Goal: Information Seeking & Learning: Learn about a topic

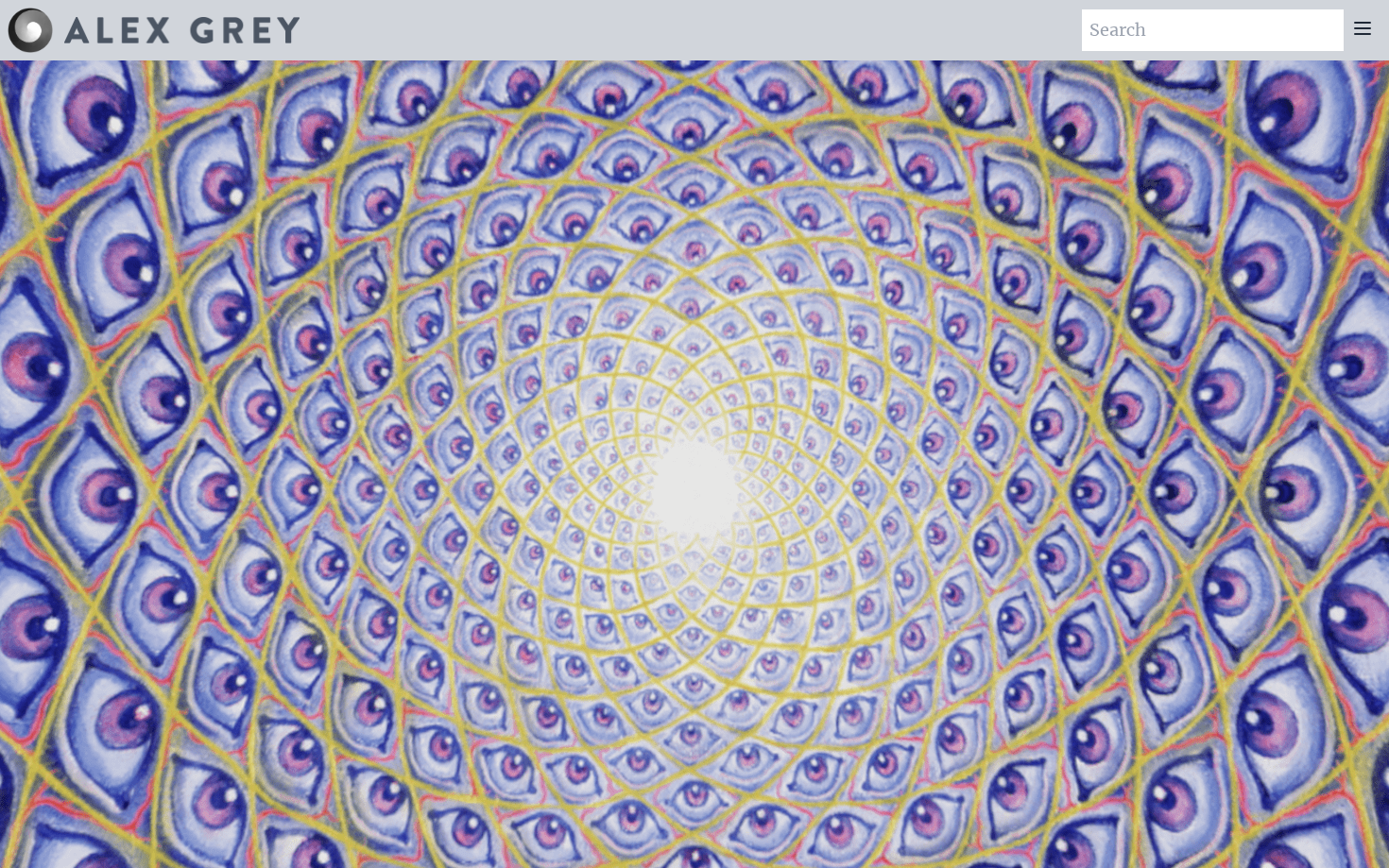
click at [1374, 39] on icon at bounding box center [1363, 29] width 23 height 23
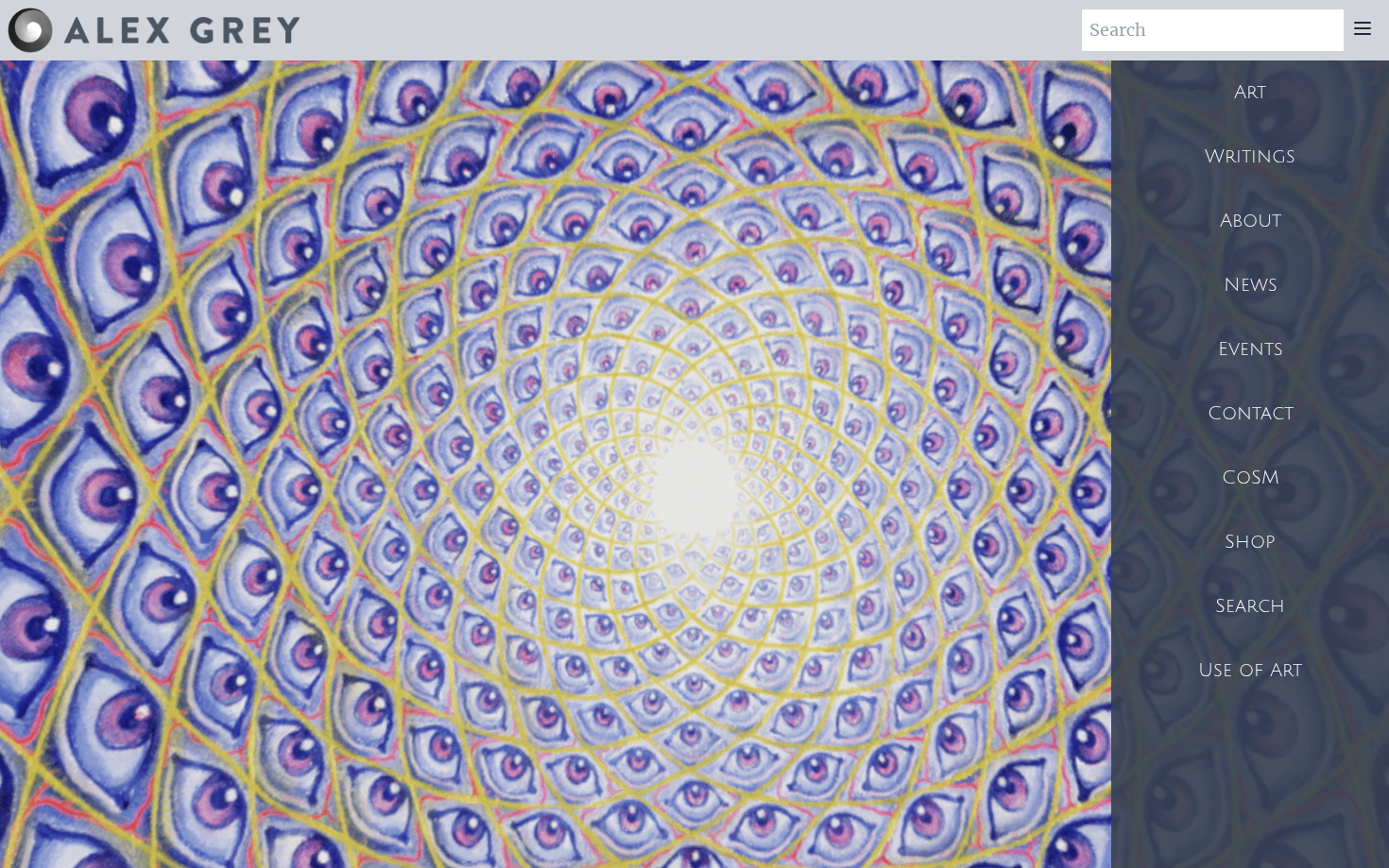
click at [1203, 92] on div "Art" at bounding box center [1251, 93] width 278 height 65
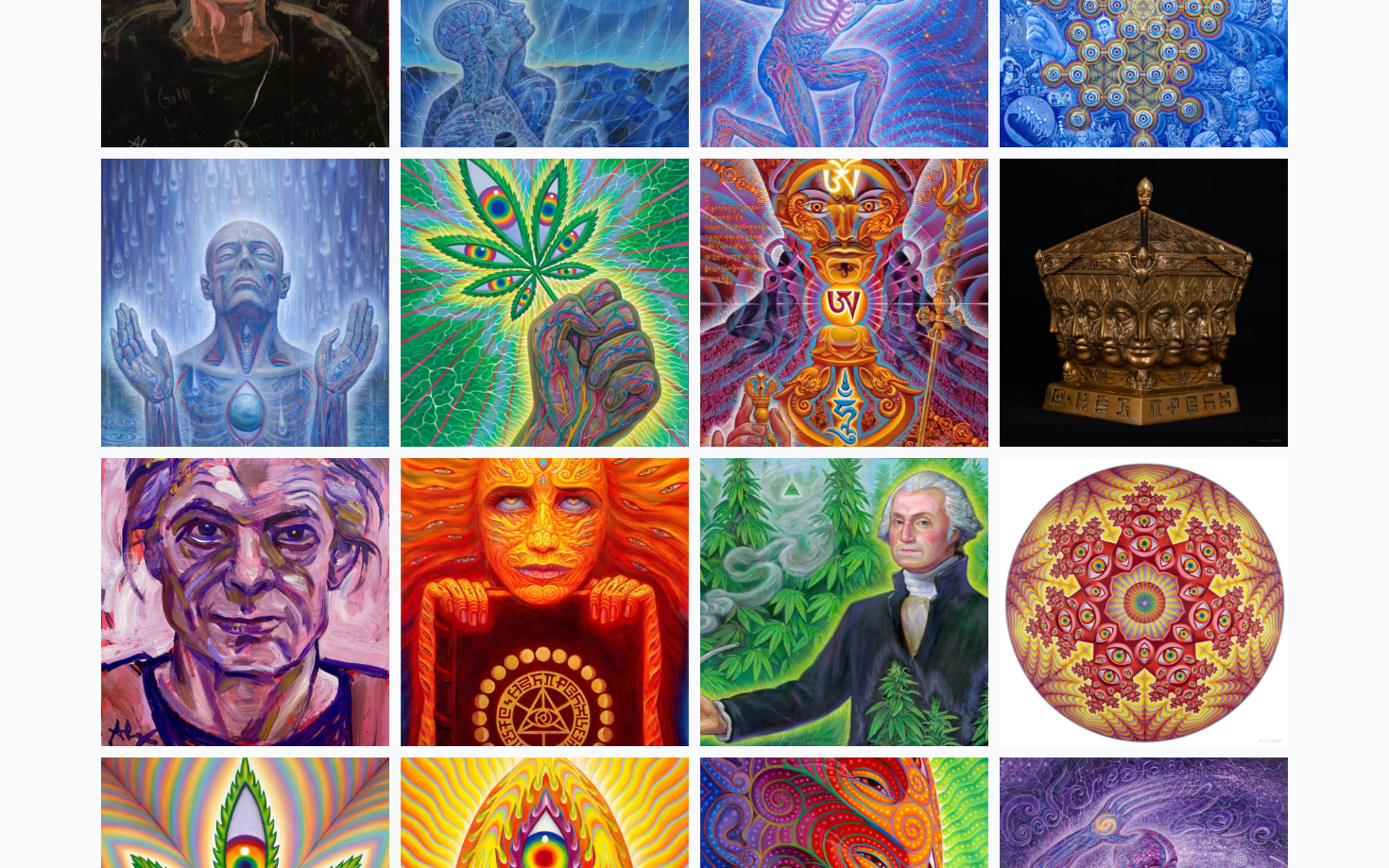
scroll to position [2750, 0]
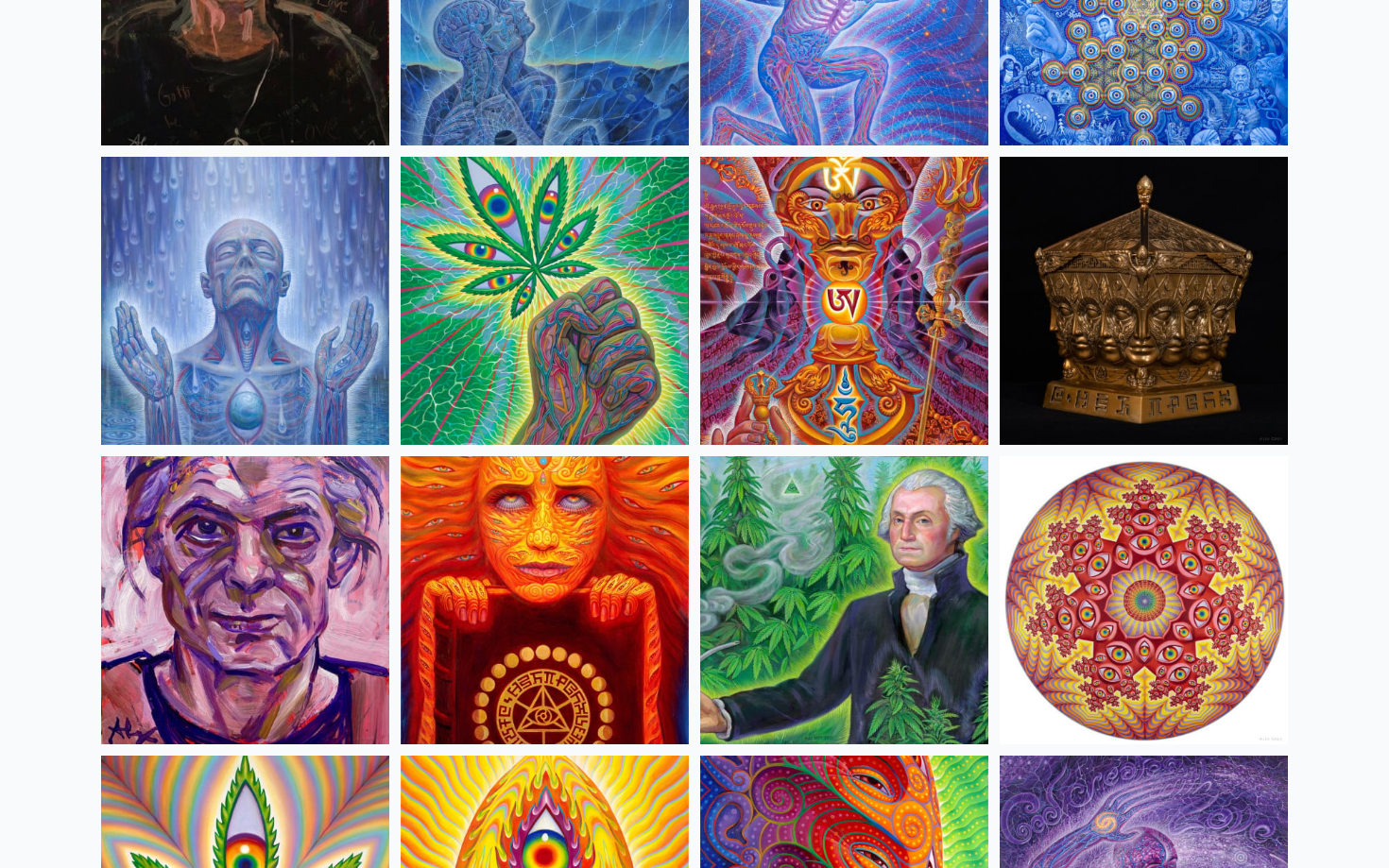
click at [202, 388] on img at bounding box center [245, 301] width 288 height 288
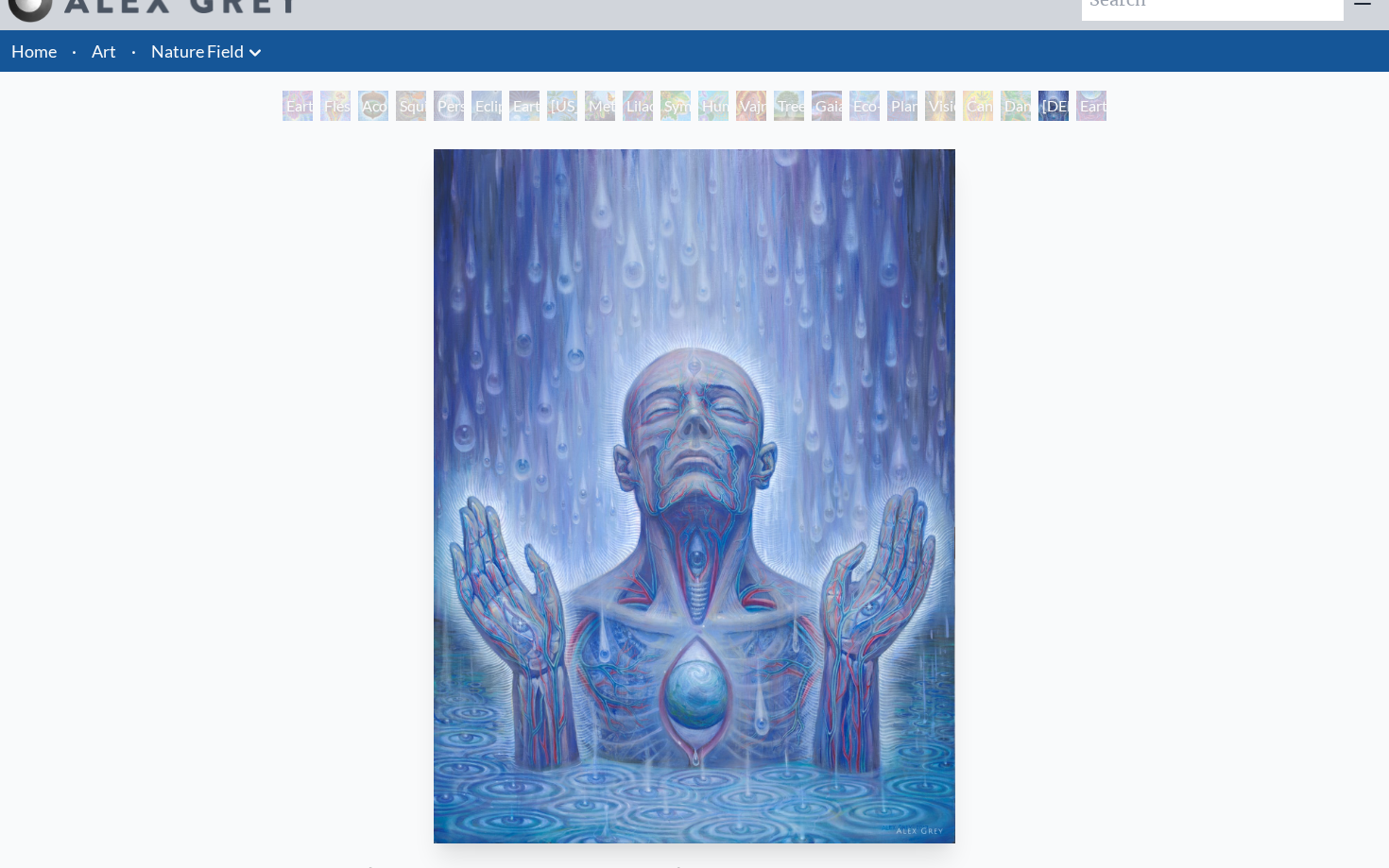
scroll to position [30, 0]
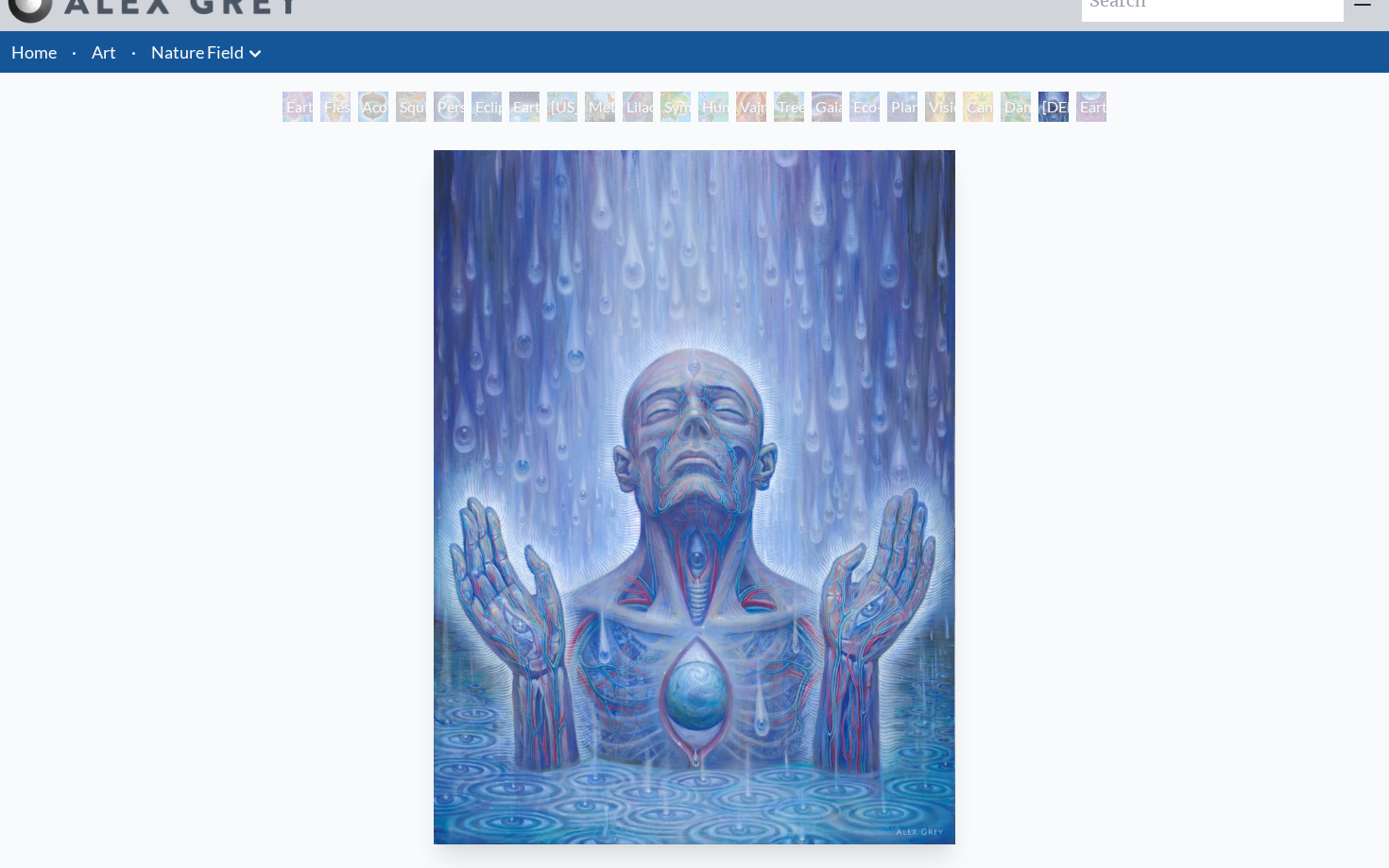
click at [1107, 108] on div "Earthmind" at bounding box center [1092, 107] width 30 height 30
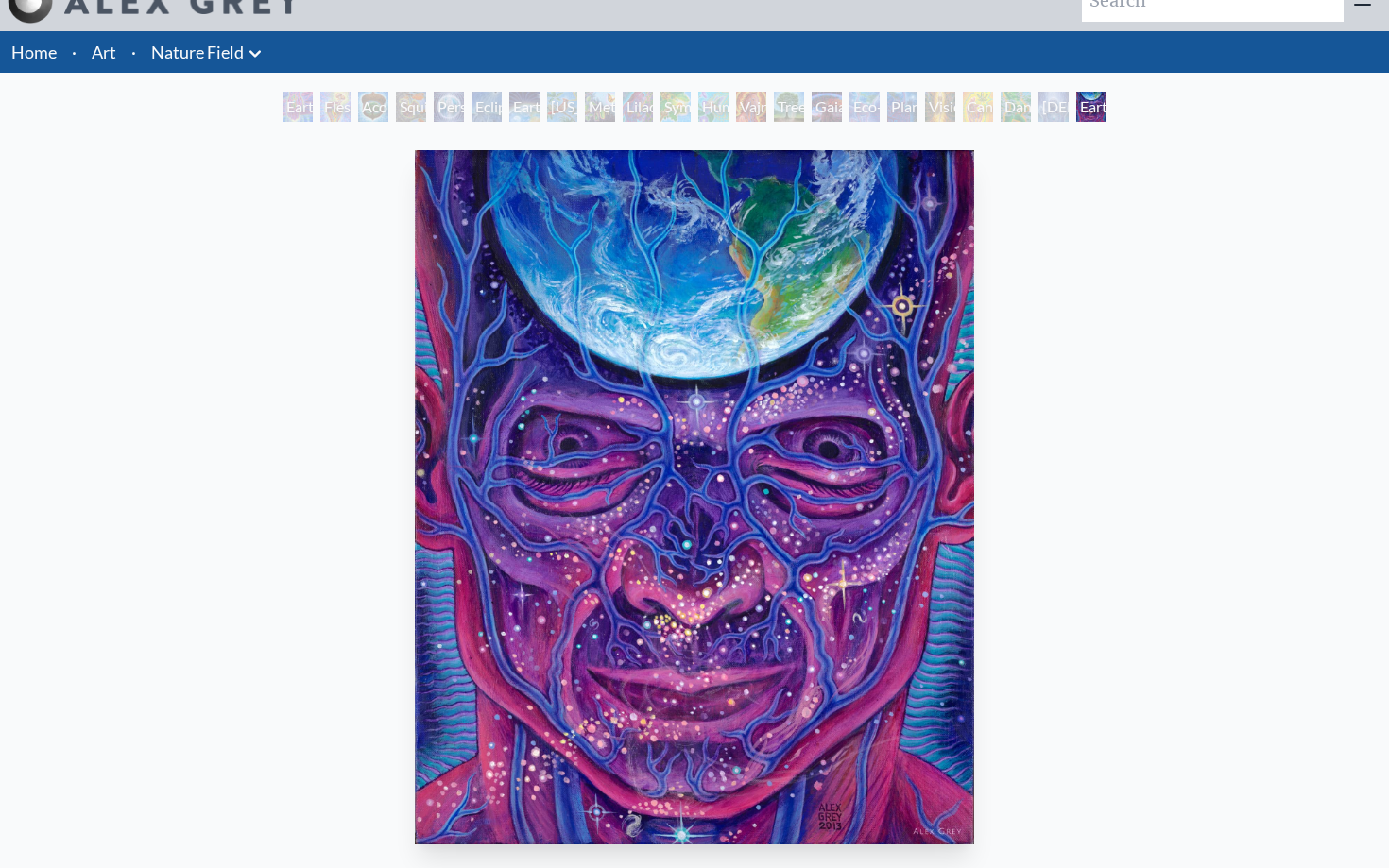
click at [993, 103] on div "Cannabis Mudra" at bounding box center [979, 107] width 30 height 30
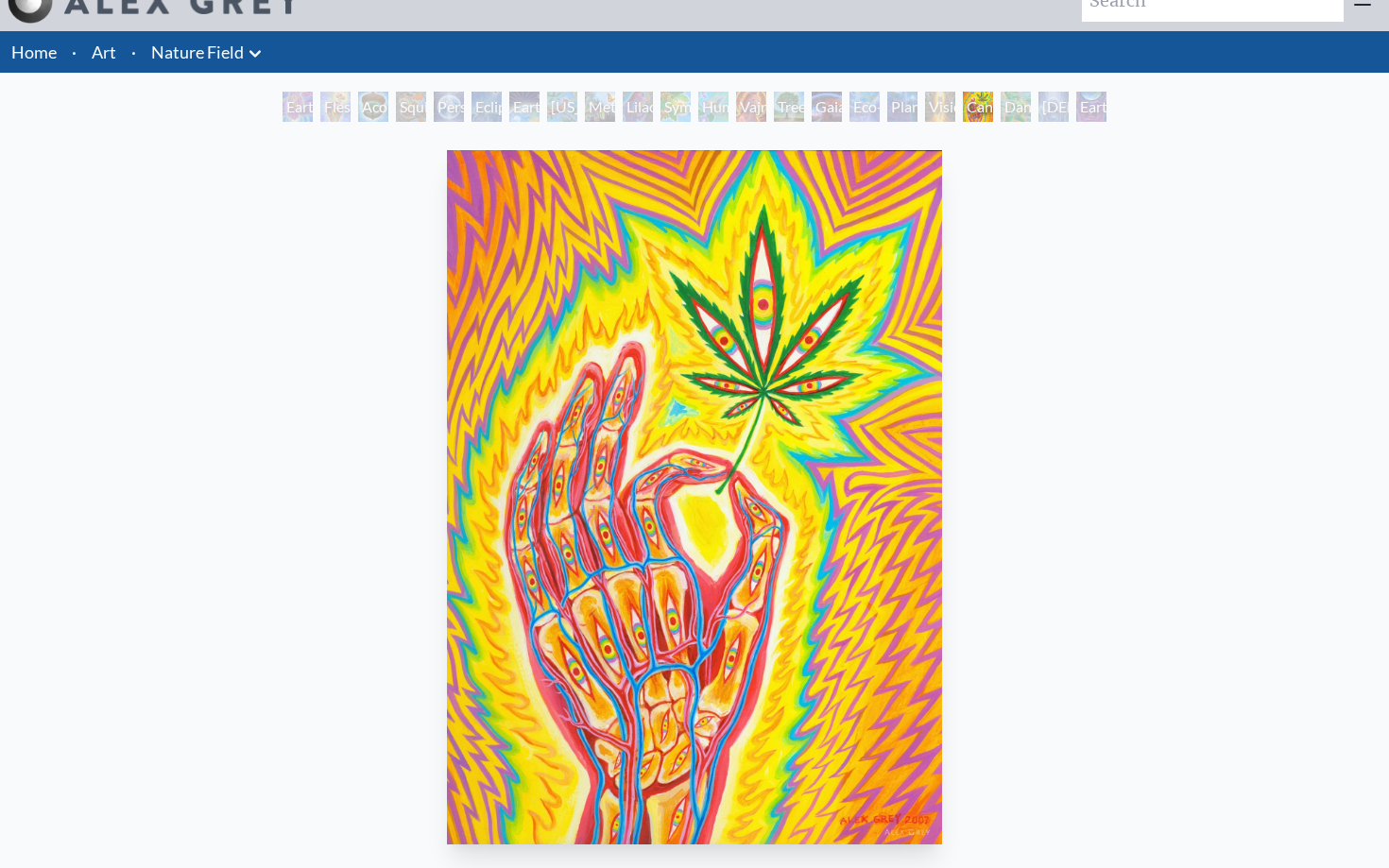
click at [900, 103] on div "Planetary Prayers" at bounding box center [903, 107] width 30 height 30
